Goal: Navigation & Orientation: Find specific page/section

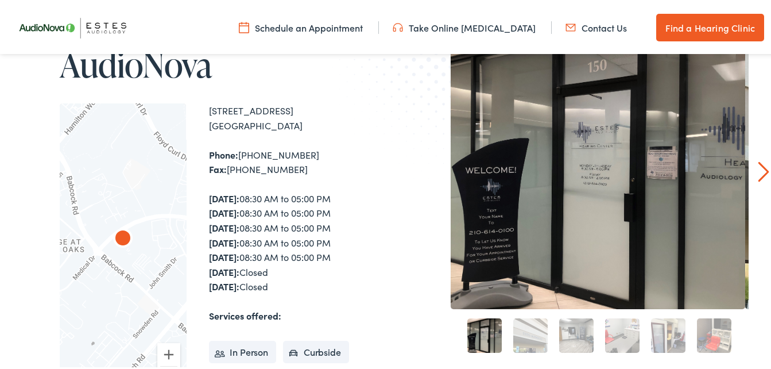
scroll to position [115, 0]
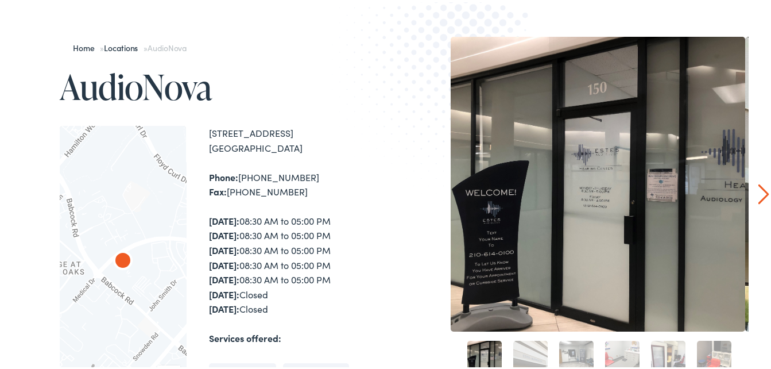
click at [758, 191] on link "Next" at bounding box center [763, 192] width 11 height 21
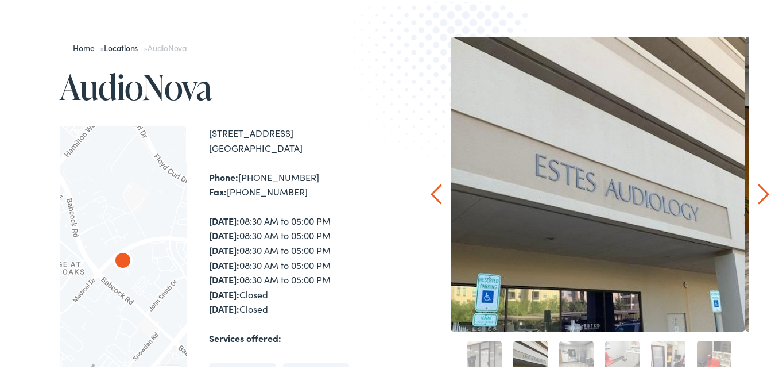
click at [758, 191] on link "Next" at bounding box center [763, 192] width 11 height 21
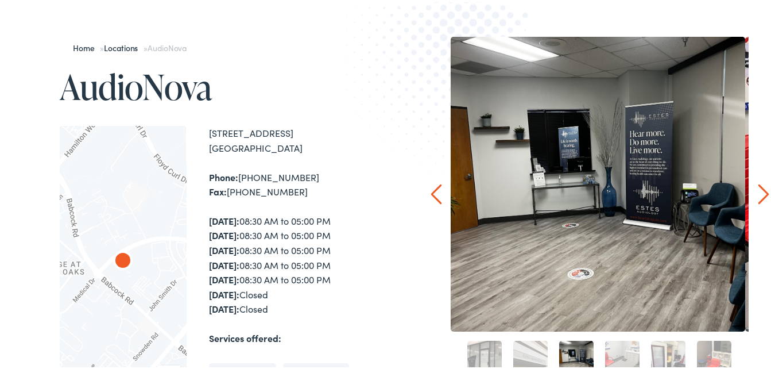
click at [758, 191] on link "Next" at bounding box center [763, 192] width 11 height 21
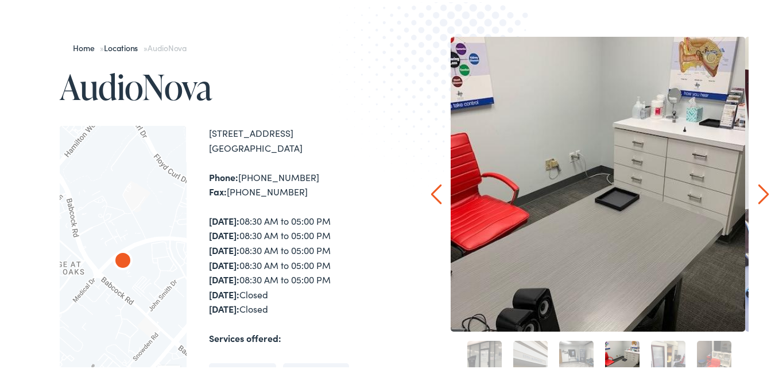
click at [758, 191] on link "Next" at bounding box center [763, 192] width 11 height 21
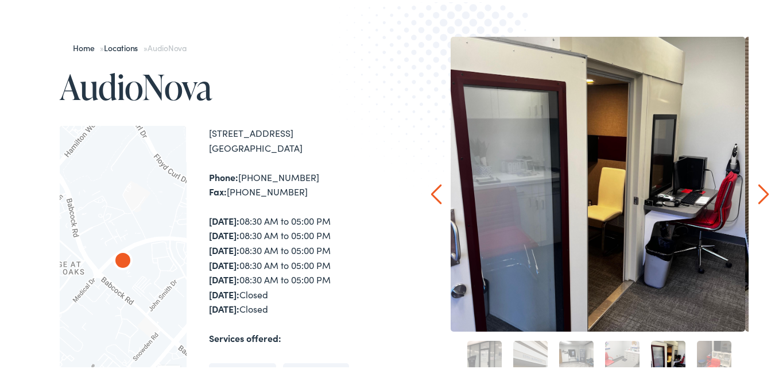
click at [758, 191] on link "Next" at bounding box center [763, 192] width 11 height 21
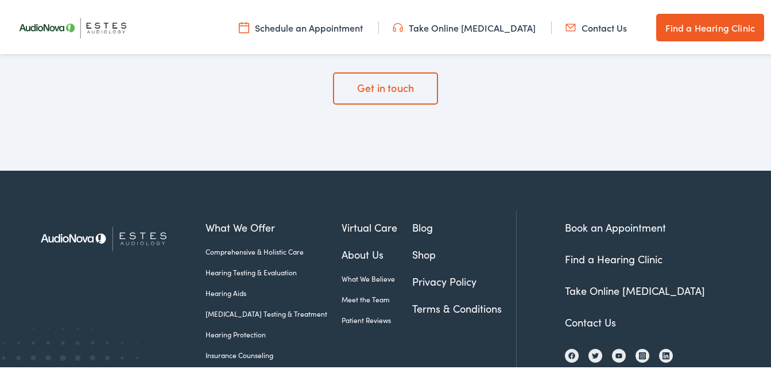
scroll to position [3332, 0]
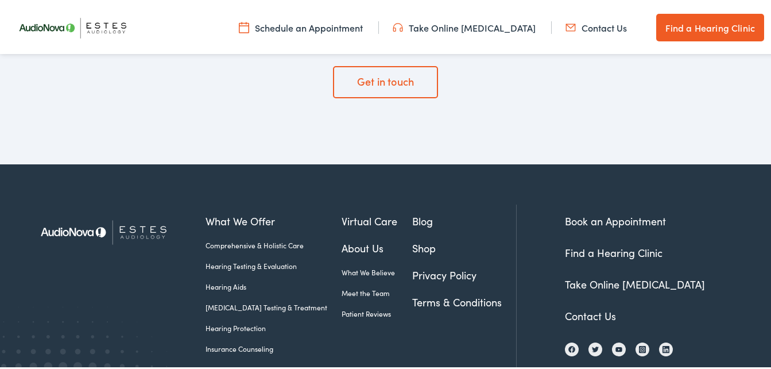
click at [412, 211] on link "Blog" at bounding box center [464, 219] width 104 height 16
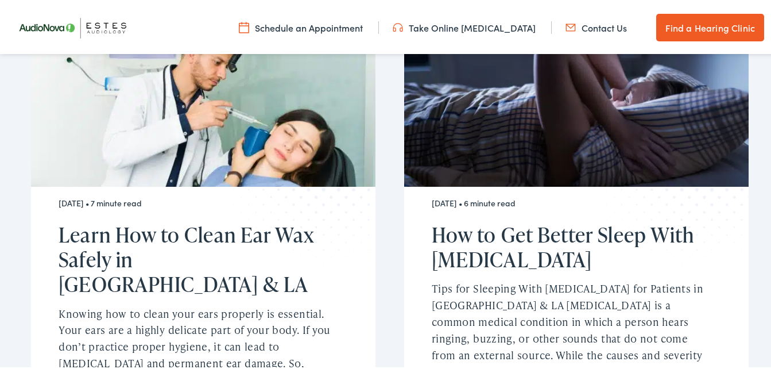
scroll to position [1666, 0]
